Goal: Task Accomplishment & Management: Manage account settings

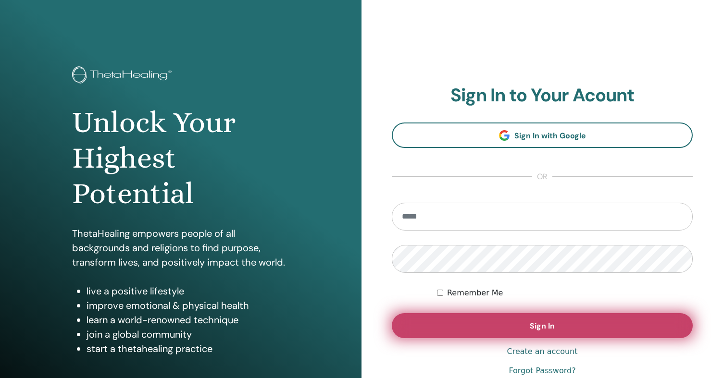
type input "**********"
click at [542, 324] on span "Sign In" at bounding box center [542, 326] width 25 height 10
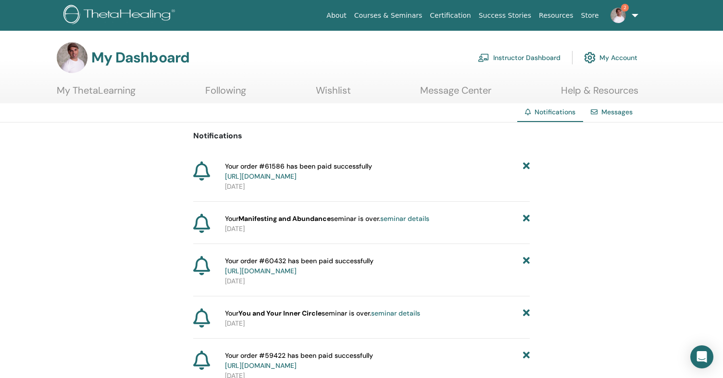
click at [623, 53] on link "My Account" at bounding box center [610, 57] width 53 height 21
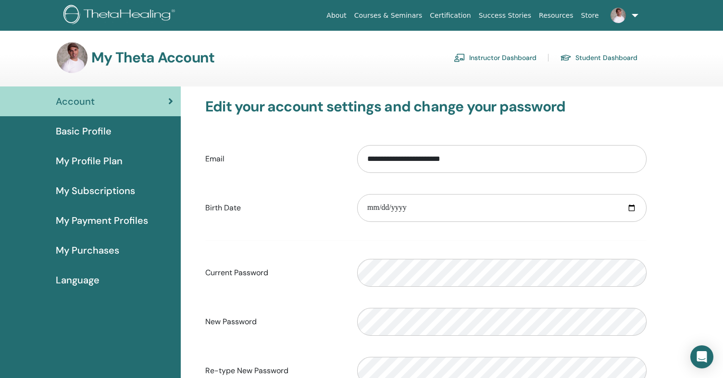
click at [482, 62] on link "Instructor Dashboard" at bounding box center [495, 57] width 83 height 15
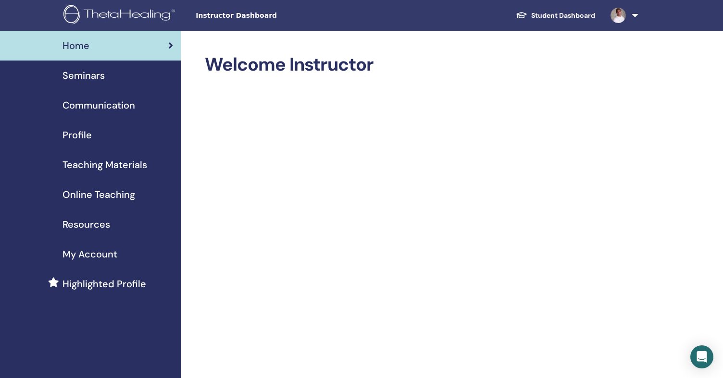
click at [79, 130] on span "Profile" at bounding box center [77, 135] width 29 height 14
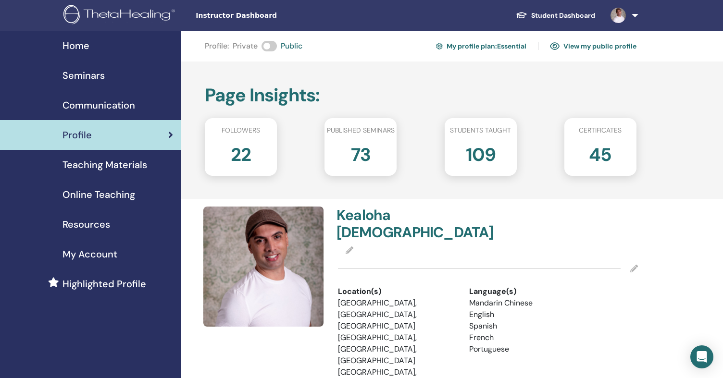
click at [457, 47] on link "My profile plan : Essential" at bounding box center [481, 45] width 90 height 15
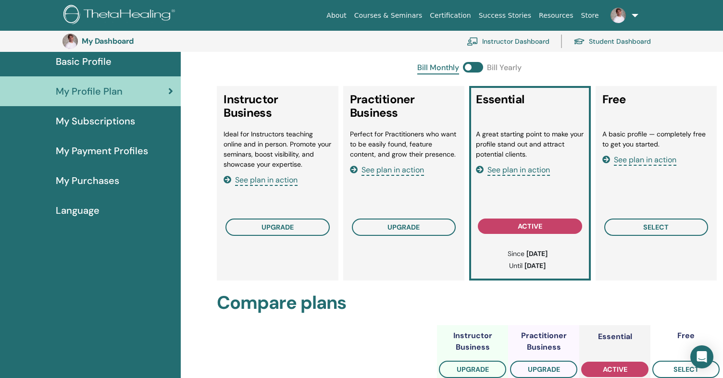
scroll to position [96, 0]
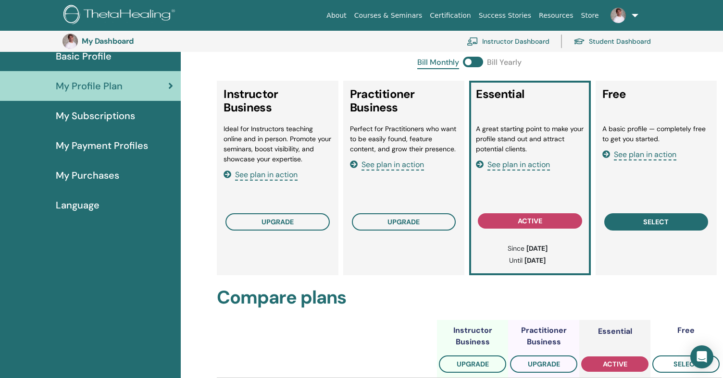
click at [649, 228] on button "select" at bounding box center [657, 222] width 104 height 17
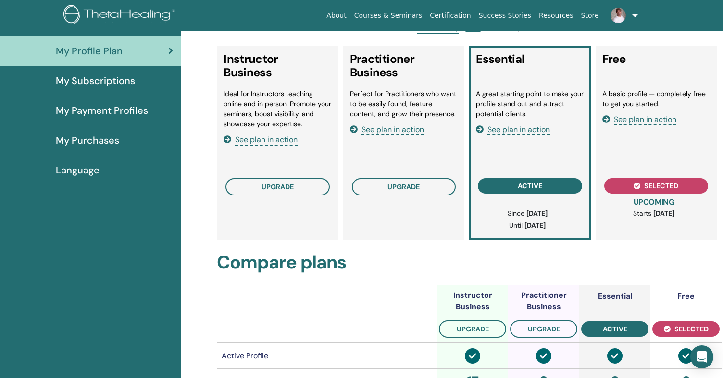
scroll to position [0, 0]
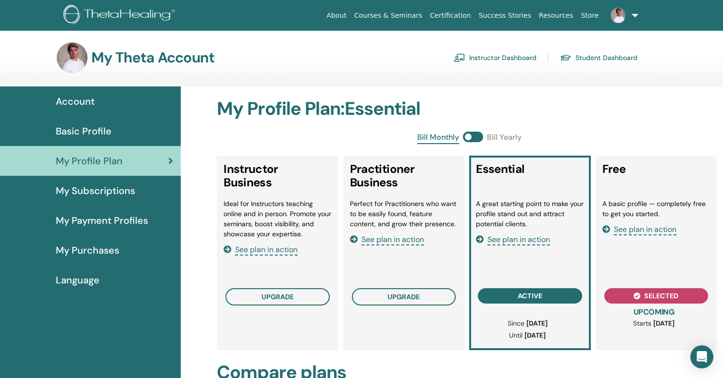
click at [522, 57] on link "Instructor Dashboard" at bounding box center [495, 57] width 83 height 15
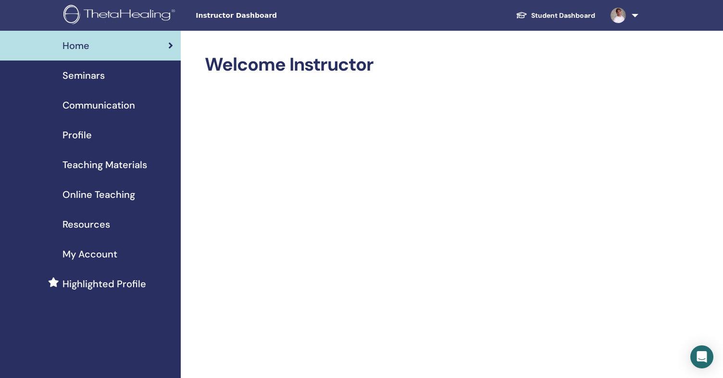
click at [95, 75] on span "Seminars" at bounding box center [84, 75] width 42 height 14
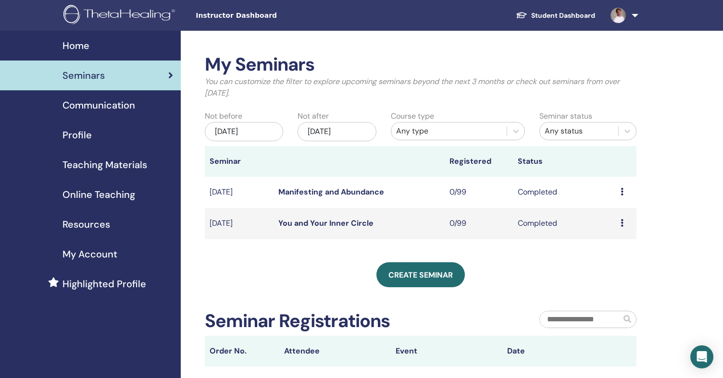
click at [103, 112] on span "Communication" at bounding box center [99, 105] width 73 height 14
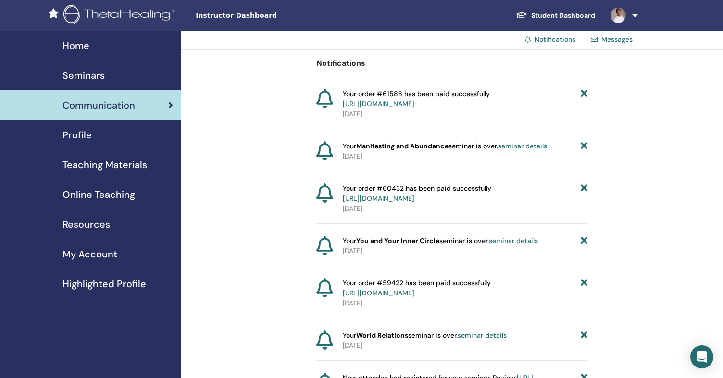
click at [91, 135] on div "Profile" at bounding box center [90, 135] width 165 height 14
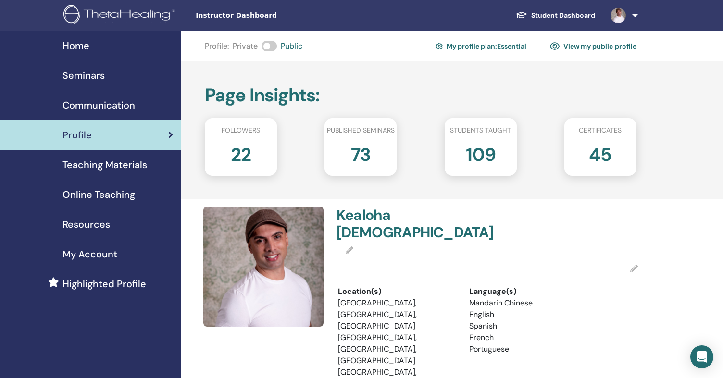
click at [112, 252] on span "My Account" at bounding box center [90, 254] width 55 height 14
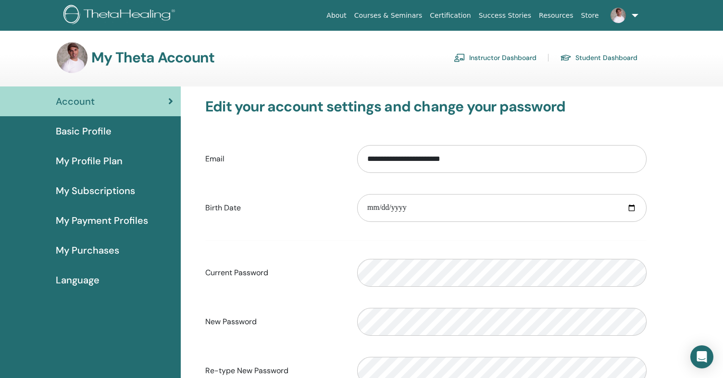
click at [108, 130] on span "Basic Profile" at bounding box center [84, 131] width 56 height 14
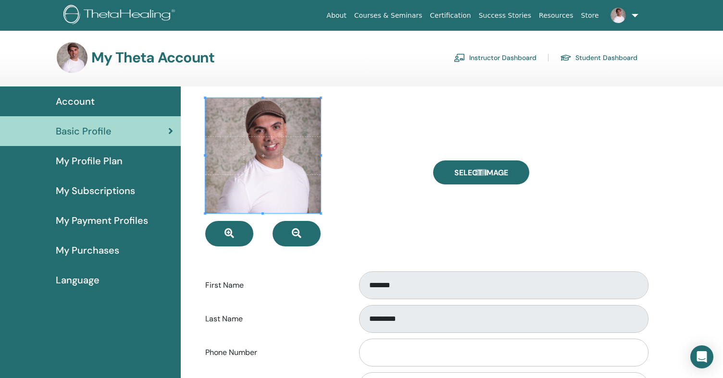
click at [103, 165] on span "My Profile Plan" at bounding box center [89, 161] width 67 height 14
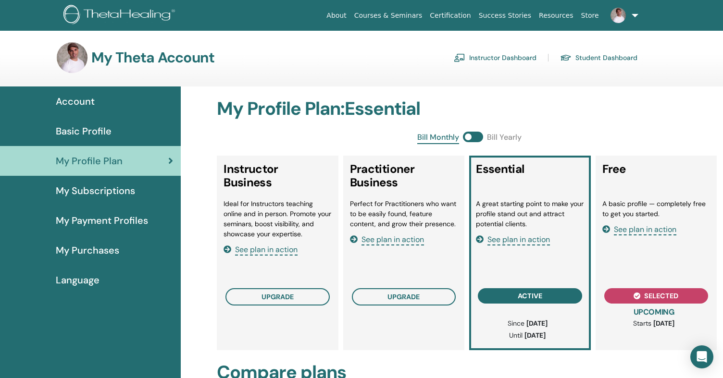
click at [95, 193] on span "My Subscriptions" at bounding box center [95, 191] width 79 height 14
